Goal: Information Seeking & Learning: Learn about a topic

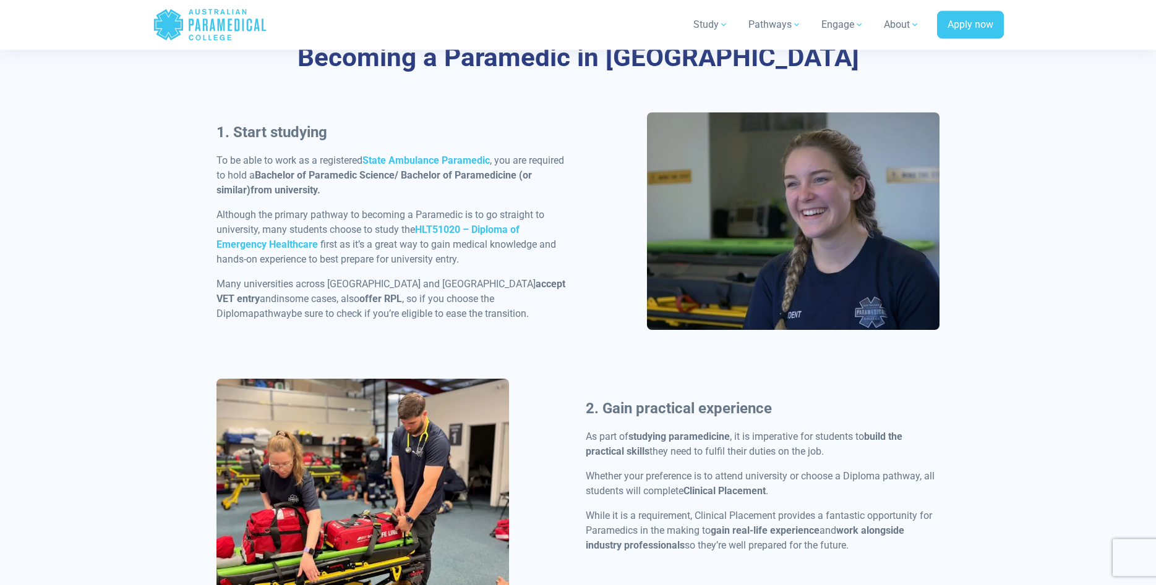
scroll to position [599, 0]
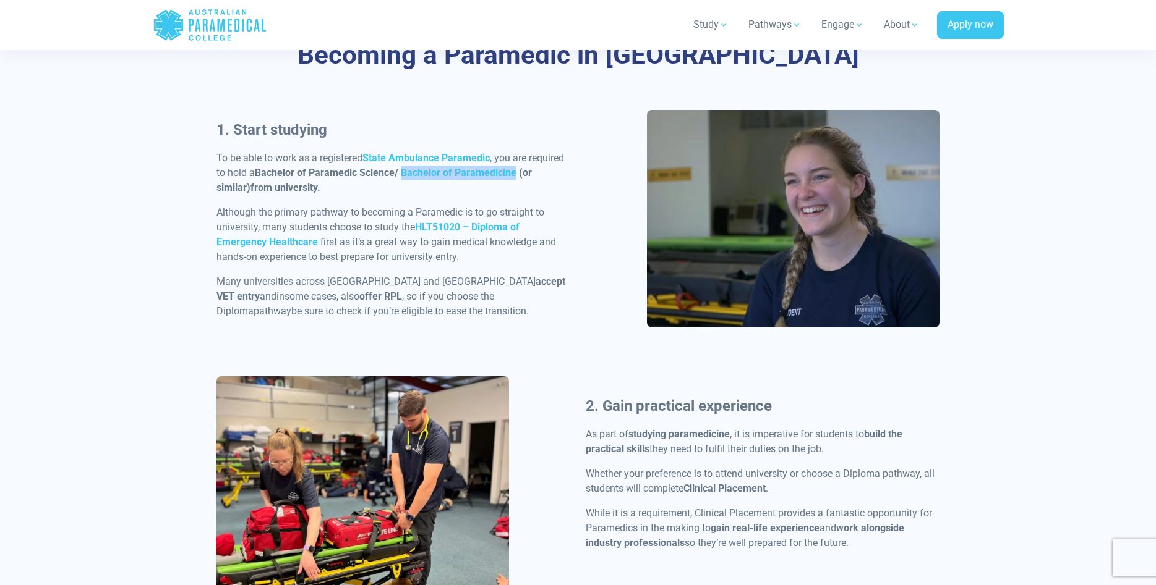
drag, startPoint x: 403, startPoint y: 173, endPoint x: 517, endPoint y: 172, distance: 114.4
click at [517, 172] on strong "Bachelor of Paramedic Science/ Bachelor of Paramedicine (or similar)" at bounding box center [373, 180] width 315 height 27
copy strong "Bachelor of Paramedicine"
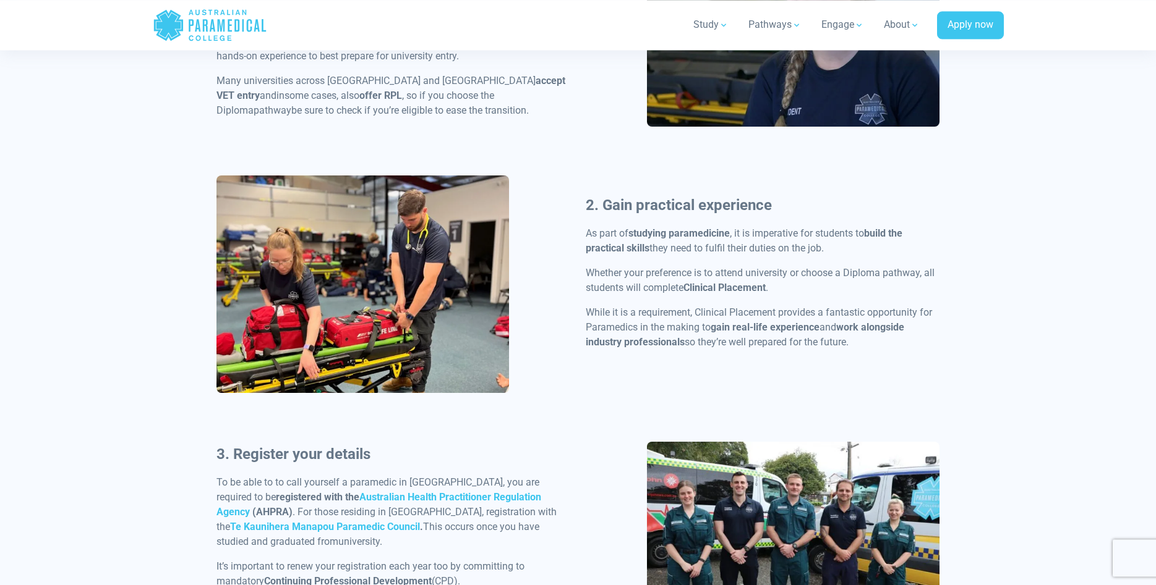
scroll to position [725, 0]
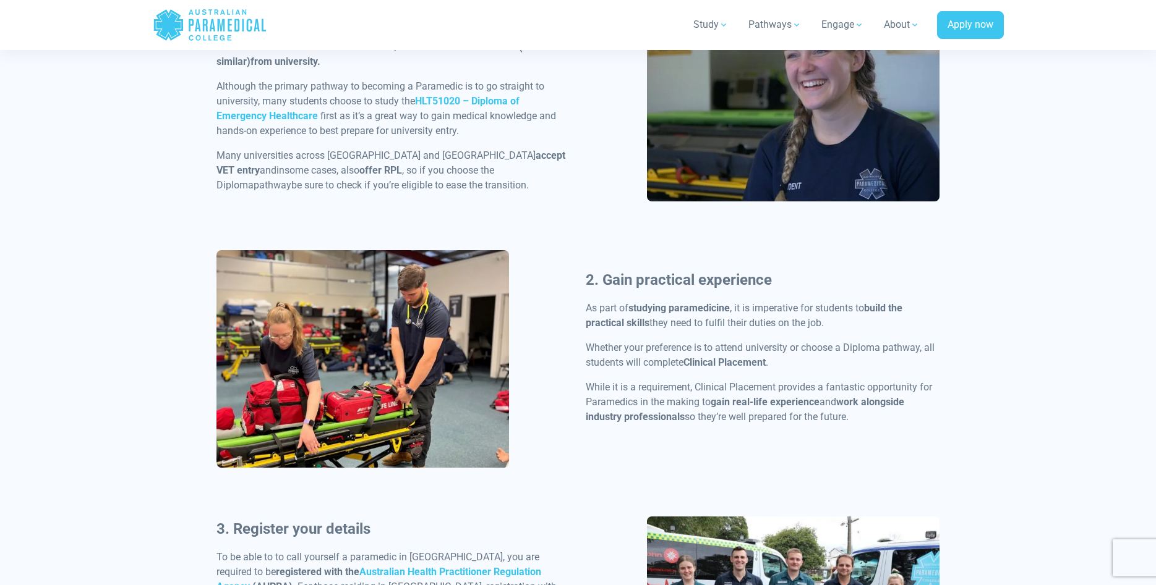
click at [480, 96] on p "Although the primary pathway to becoming a Paramedic is to go straight to unive…" at bounding box center [393, 108] width 354 height 59
click at [480, 101] on strong "HLT51020 – Diploma of Emergency Healthcare" at bounding box center [367, 108] width 303 height 27
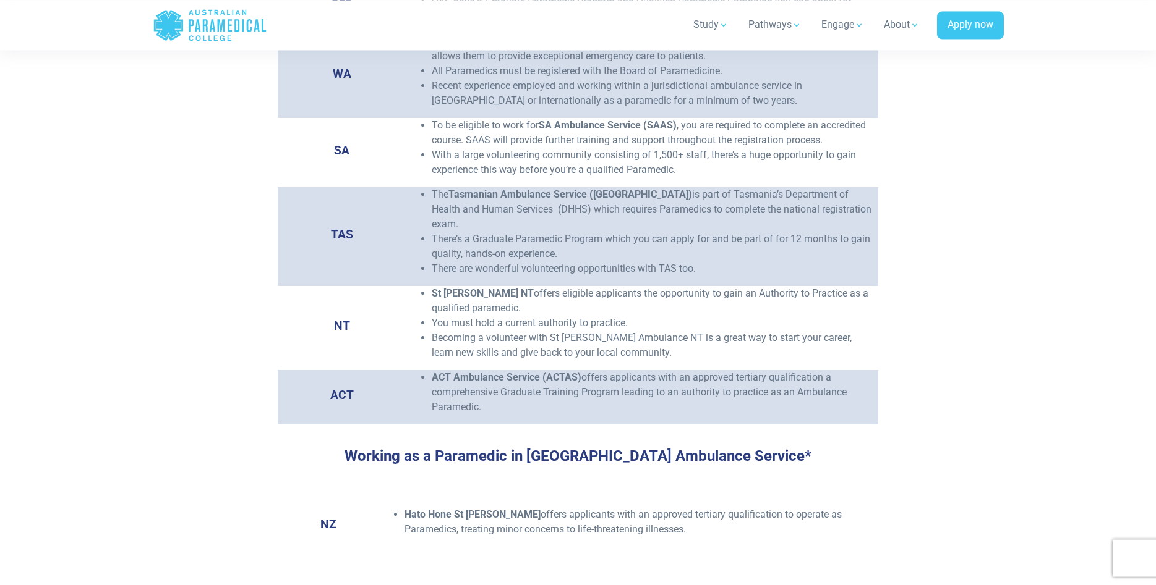
scroll to position [2302, 0]
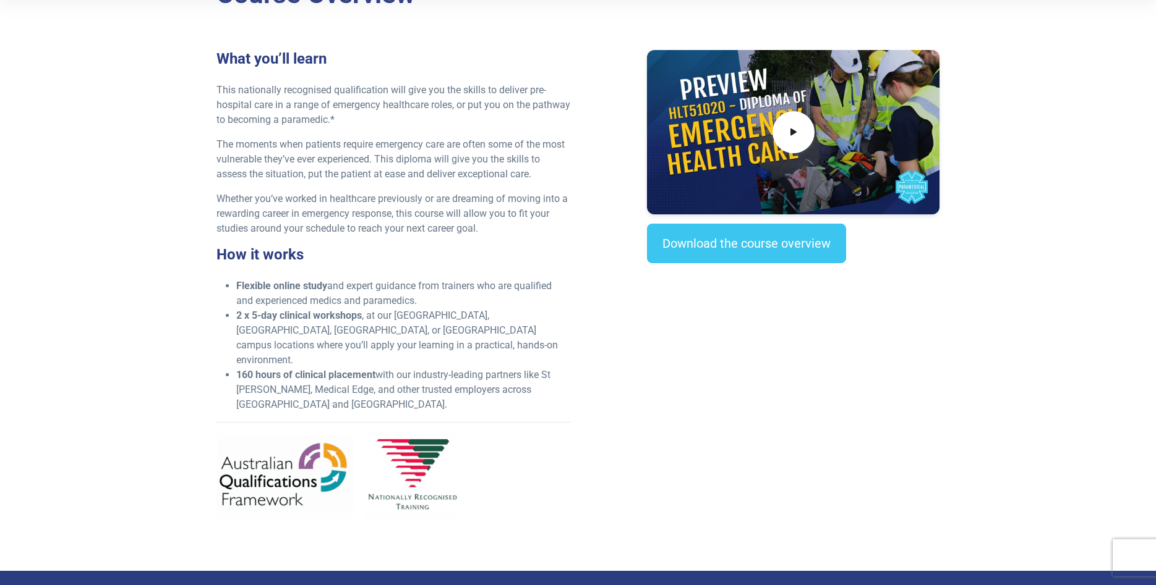
scroll to position [252, 0]
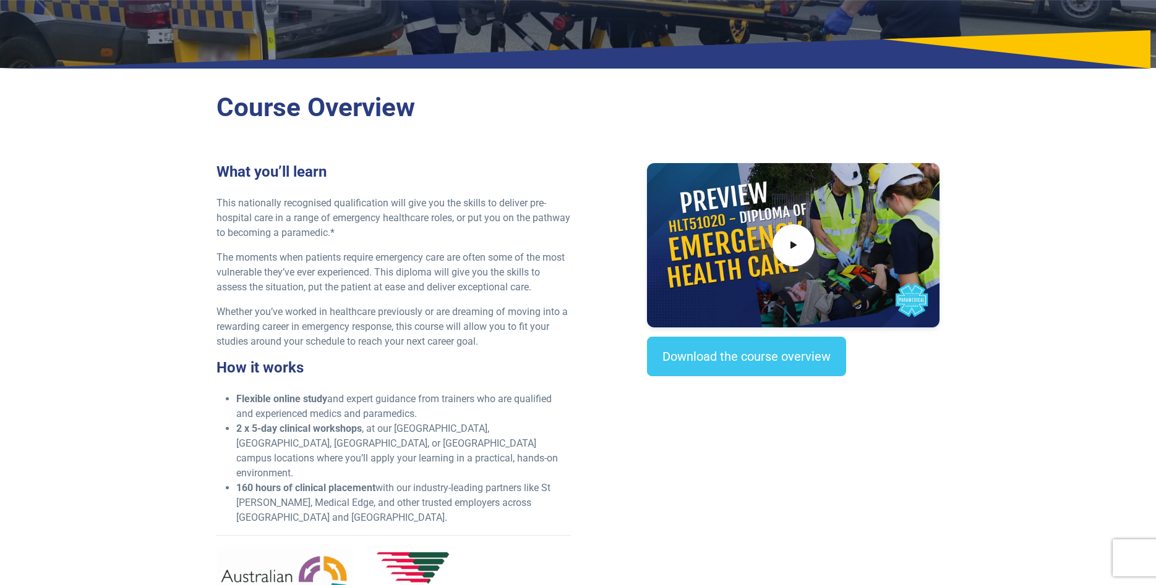
click at [840, 212] on div at bounding box center [793, 245] width 292 height 164
click at [812, 250] on span at bounding box center [793, 246] width 46 height 46
